Goal: Information Seeking & Learning: Check status

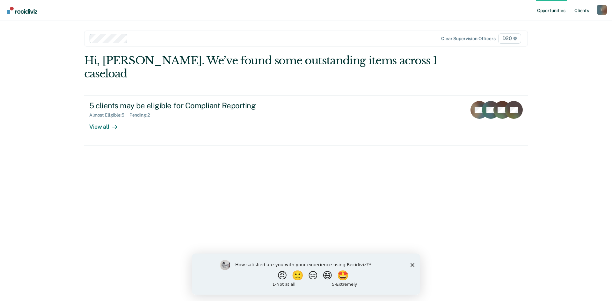
click at [579, 10] on link "Client s" at bounding box center [581, 10] width 17 height 20
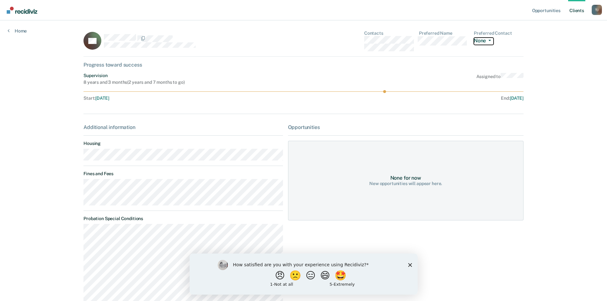
click at [483, 41] on button "None" at bounding box center [484, 41] width 20 height 7
click at [418, 81] on div "Supervision 8 years and 3 months ( 2 years and 7 months to go ) Assigned to" at bounding box center [304, 79] width 440 height 12
click at [24, 29] on link "Home" at bounding box center [17, 31] width 19 height 6
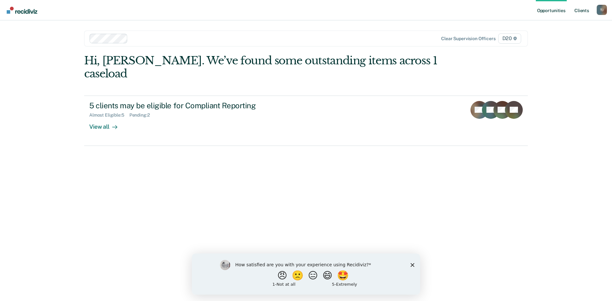
click at [578, 9] on link "Client s" at bounding box center [581, 10] width 17 height 20
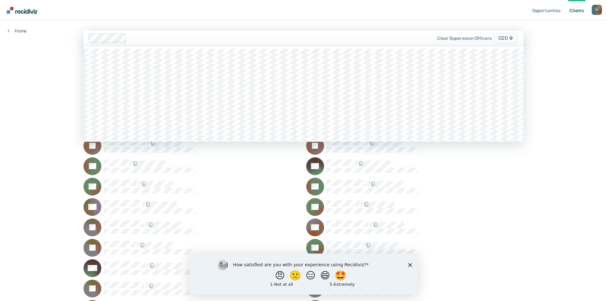
click at [170, 41] on div at bounding box center [259, 37] width 260 height 7
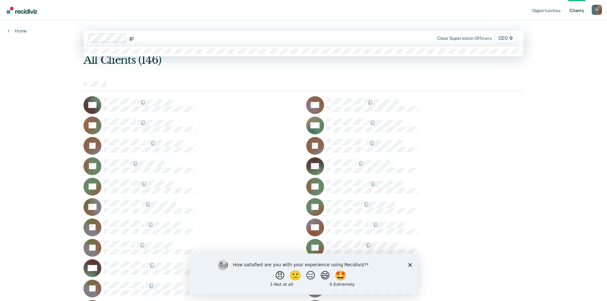
type input "g"
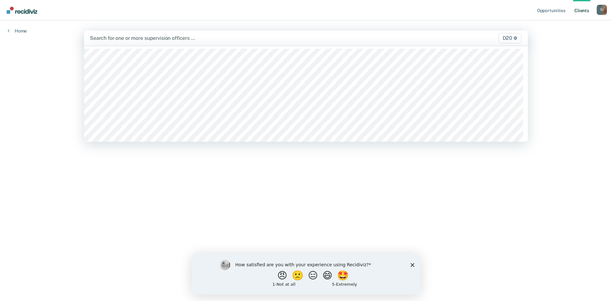
click at [583, 9] on link "Client s" at bounding box center [581, 10] width 17 height 20
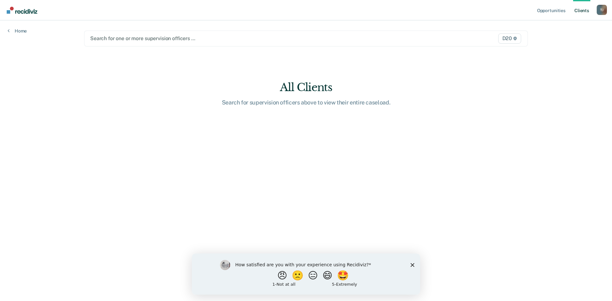
click at [583, 9] on link "Client s" at bounding box center [581, 10] width 17 height 20
drag, startPoint x: 533, startPoint y: 11, endPoint x: 539, endPoint y: 11, distance: 5.1
click at [534, 11] on nav "Opportunities Client s [PERSON_NAME] [PERSON_NAME] Profile How it works Log Out" at bounding box center [306, 10] width 612 height 20
click at [547, 10] on link "Opportunities" at bounding box center [551, 10] width 31 height 20
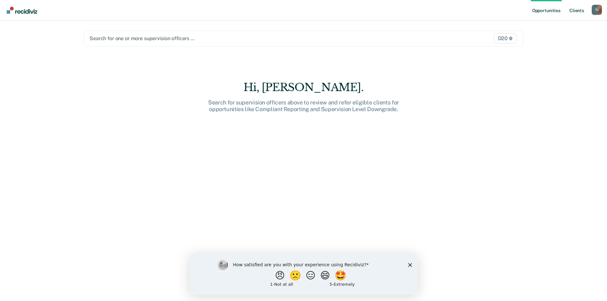
click at [581, 13] on link "Client s" at bounding box center [576, 10] width 17 height 20
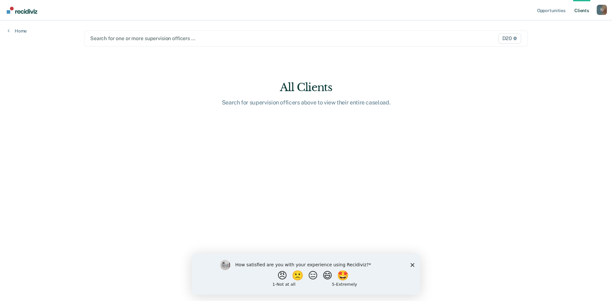
click at [319, 44] on div "Search for one or more supervision officers … D20" at bounding box center [306, 39] width 444 height 16
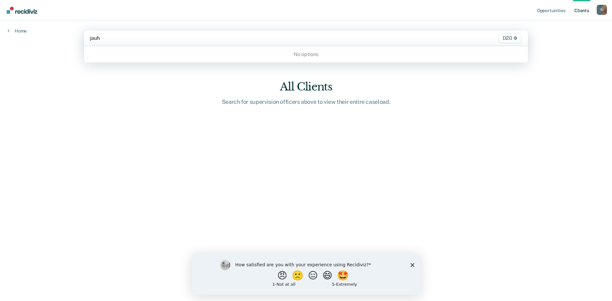
type input "jau"
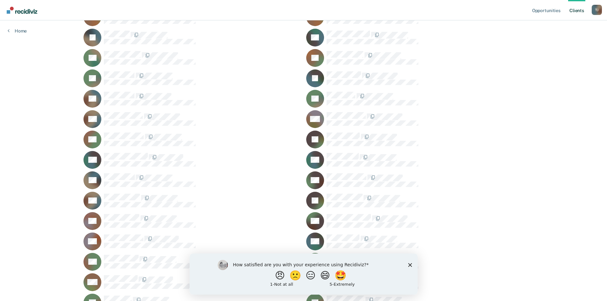
scroll to position [478, 0]
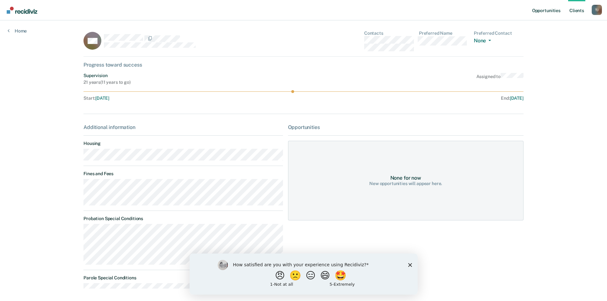
click at [542, 10] on link "Opportunities" at bounding box center [546, 10] width 31 height 20
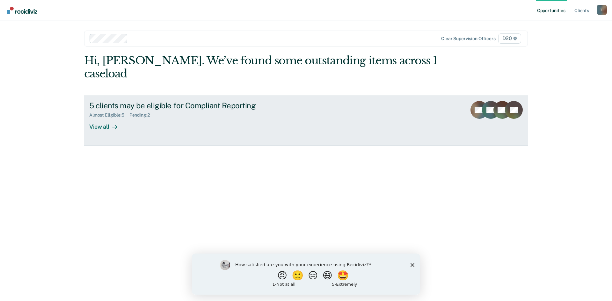
click at [254, 101] on div "5 clients may be eligible for Compliant Reporting" at bounding box center [201, 105] width 224 height 9
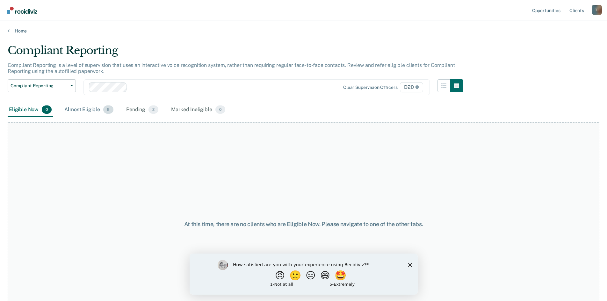
click at [96, 114] on div "Almost Eligible 5" at bounding box center [89, 110] width 52 height 14
